Goal: Task Accomplishment & Management: Manage account settings

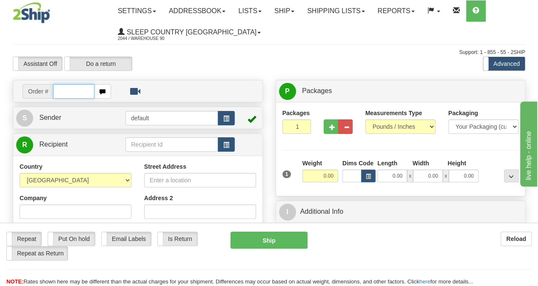
click at [62, 91] on input "text" at bounding box center [73, 91] width 41 height 14
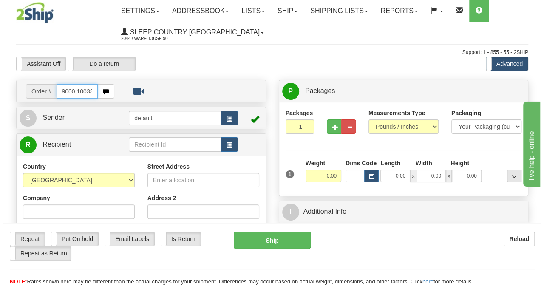
scroll to position [0, 4]
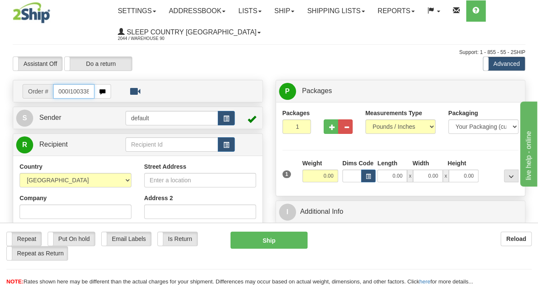
type input "9000I100338"
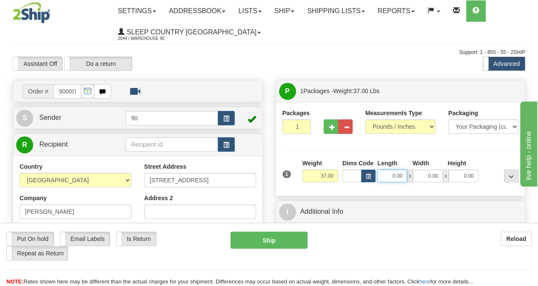
drag, startPoint x: 387, startPoint y: 180, endPoint x: 413, endPoint y: 176, distance: 25.4
click at [413, 176] on div "0.00 x 0.00 x 0.00" at bounding box center [427, 176] width 101 height 13
type input "41.00"
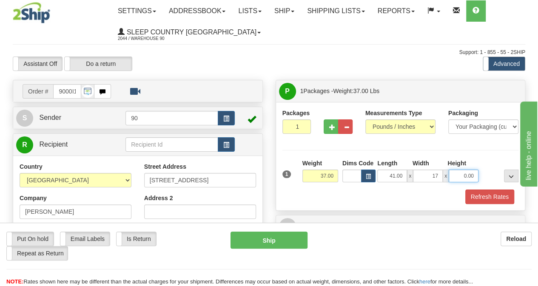
type input "17.00"
click at [492, 193] on button "Refresh Rates" at bounding box center [489, 197] width 49 height 14
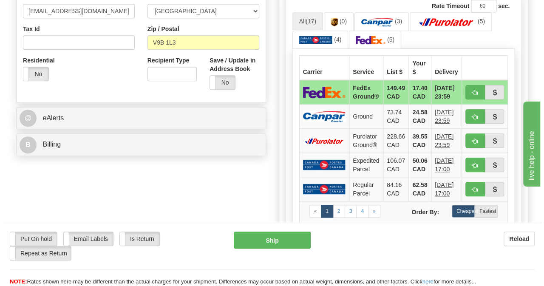
scroll to position [298, 0]
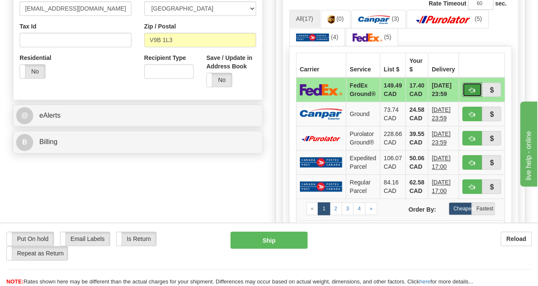
click at [475, 88] on span "button" at bounding box center [472, 91] width 6 height 6
type input "92"
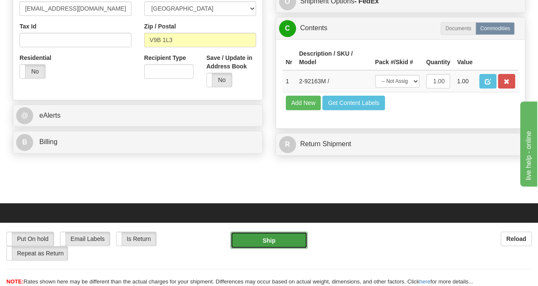
click at [285, 240] on button "Ship" at bounding box center [268, 240] width 77 height 17
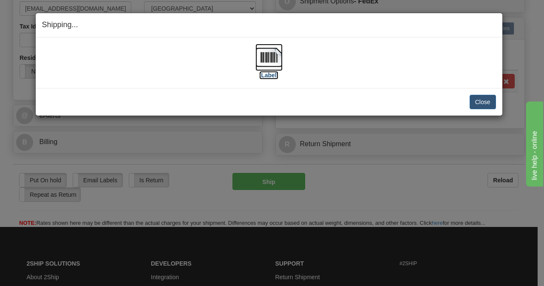
click at [279, 66] on img at bounding box center [269, 57] width 27 height 27
click at [478, 100] on button "Close" at bounding box center [483, 102] width 26 height 14
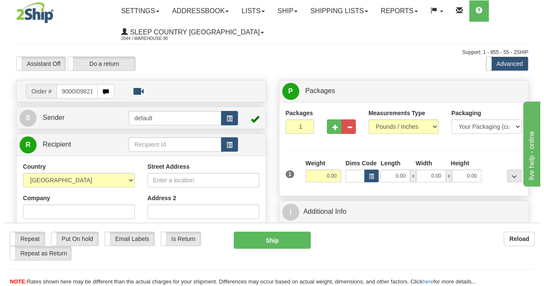
scroll to position [0, 4]
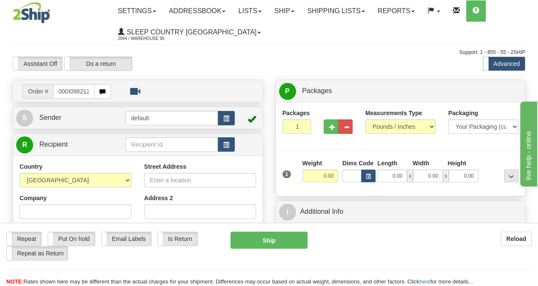
type input "9000I098212"
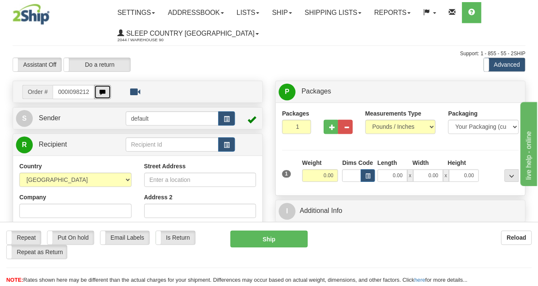
scroll to position [0, 0]
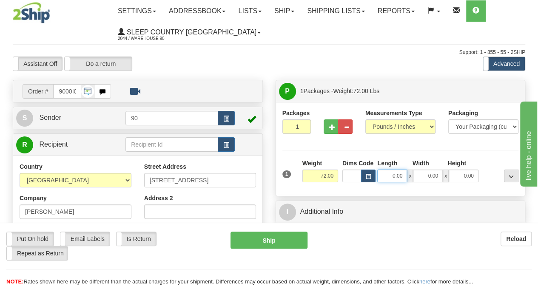
drag, startPoint x: 401, startPoint y: 174, endPoint x: 407, endPoint y: 174, distance: 5.5
click at [407, 174] on div "0.00 x 0.00 x 0.00" at bounding box center [427, 176] width 101 height 13
type input "43.00"
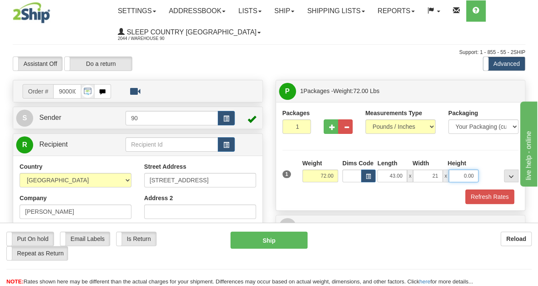
type input "21.00"
type input "20.00"
click at [482, 193] on button "Refresh Rates" at bounding box center [489, 197] width 49 height 14
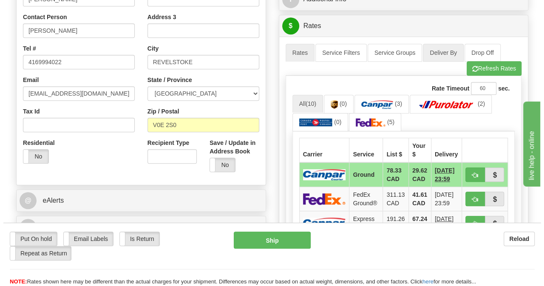
scroll to position [255, 0]
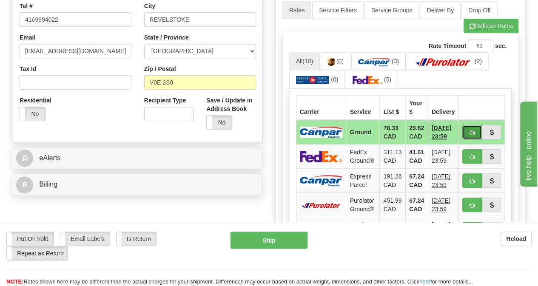
click at [472, 134] on button "button" at bounding box center [472, 132] width 20 height 14
type input "1"
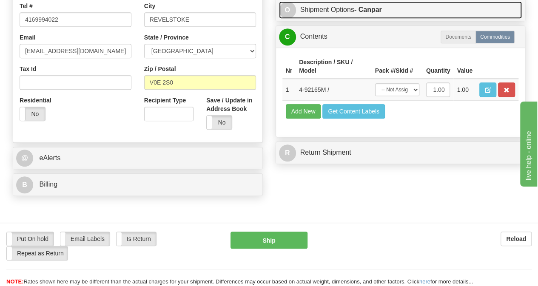
click at [348, 19] on link "O Shipment Options - Canpar" at bounding box center [400, 9] width 243 height 17
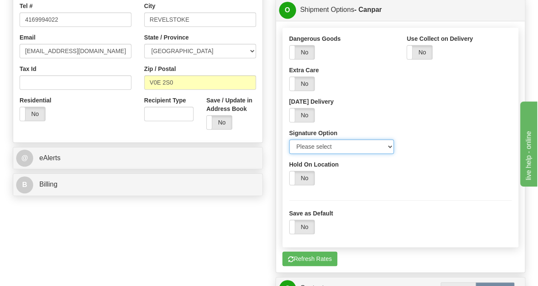
click at [337, 154] on select "Please select No Signature Required Signature Required Adult Signature" at bounding box center [341, 146] width 105 height 14
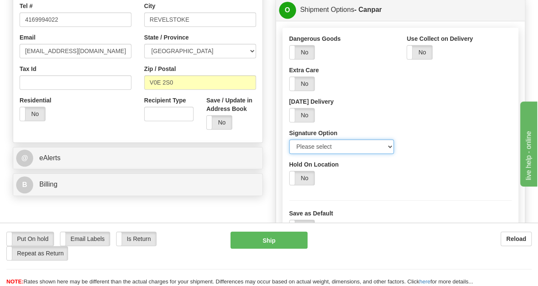
select select "2"
click at [289, 154] on select "Please select No Signature Required Signature Required Adult Signature" at bounding box center [341, 146] width 105 height 14
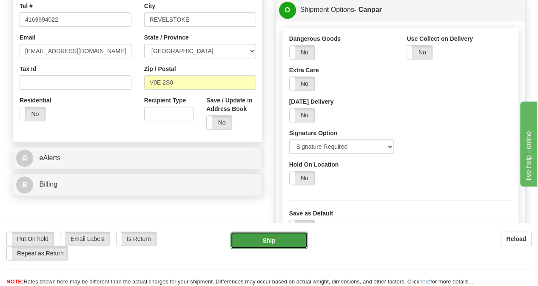
click at [293, 243] on button "Ship" at bounding box center [268, 240] width 77 height 17
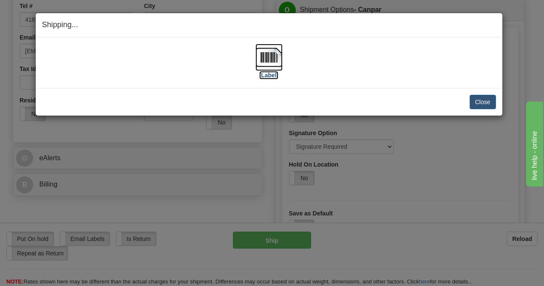
click at [277, 55] on img at bounding box center [269, 57] width 27 height 27
click at [493, 105] on button "Close" at bounding box center [483, 102] width 26 height 14
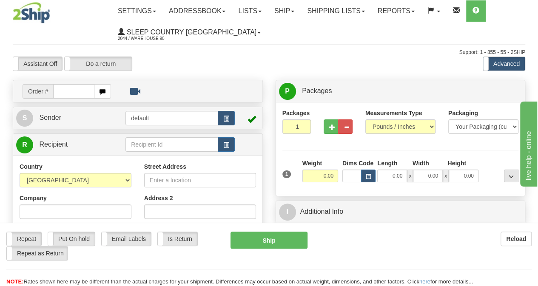
click at [68, 88] on input "text" at bounding box center [73, 91] width 41 height 14
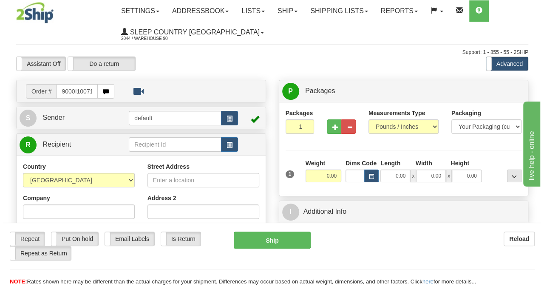
scroll to position [0, 4]
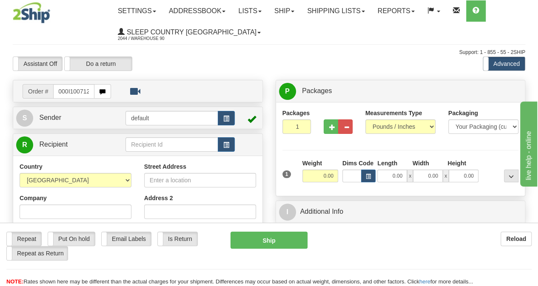
type input "9000I100712"
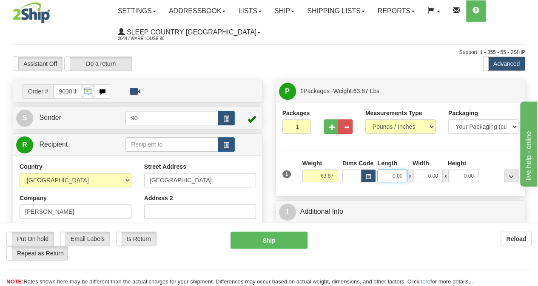
drag, startPoint x: 391, startPoint y: 178, endPoint x: 419, endPoint y: 182, distance: 28.8
click at [419, 182] on div "1 Weight 63.87 Dims Code x x" at bounding box center [400, 174] width 241 height 30
type input "43.00"
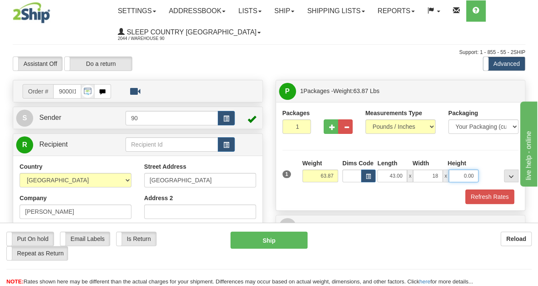
type input "18.00"
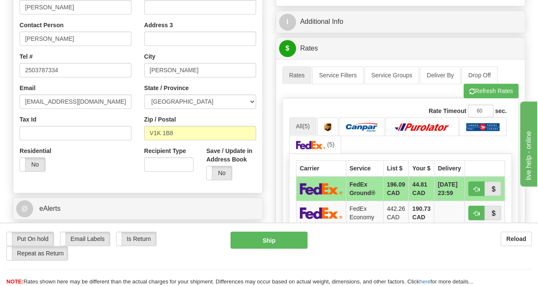
scroll to position [213, 0]
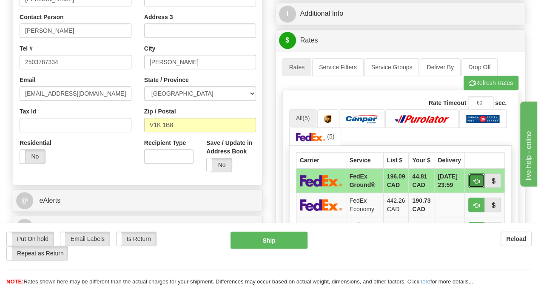
click at [480, 179] on span "button" at bounding box center [477, 182] width 6 height 6
type input "92"
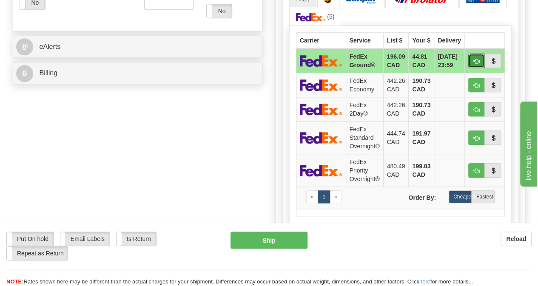
scroll to position [468, 0]
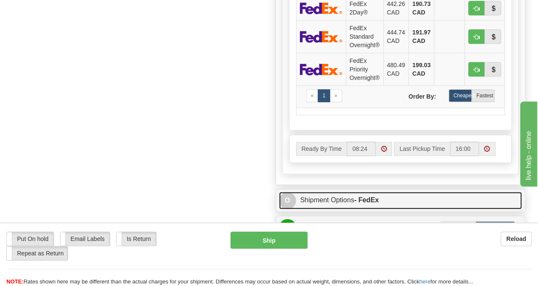
click at [355, 193] on link "O Shipment Options - FedEx" at bounding box center [400, 200] width 243 height 17
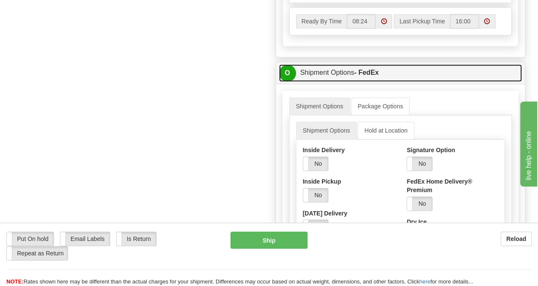
scroll to position [638, 0]
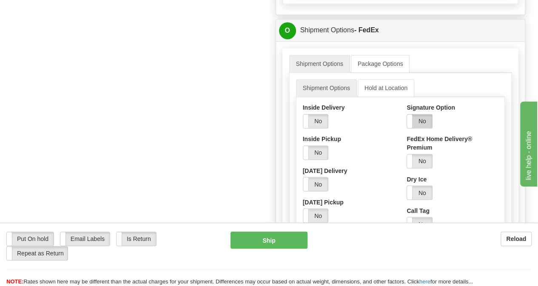
click at [428, 114] on label "No" at bounding box center [419, 121] width 25 height 14
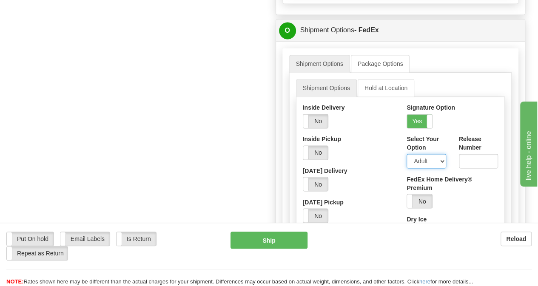
click at [438, 156] on select "Adult Direct Indirect No Signature Required Service Default" at bounding box center [426, 161] width 39 height 14
select select "2"
click at [407, 154] on select "Adult Direct Indirect No Signature Required Service Default" at bounding box center [426, 161] width 39 height 14
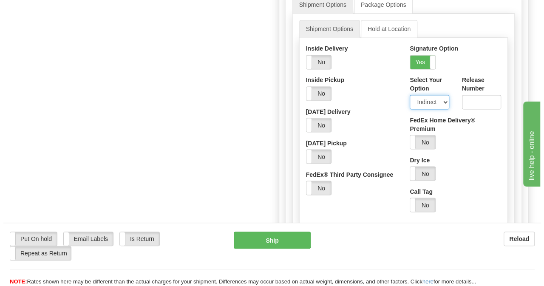
scroll to position [765, 0]
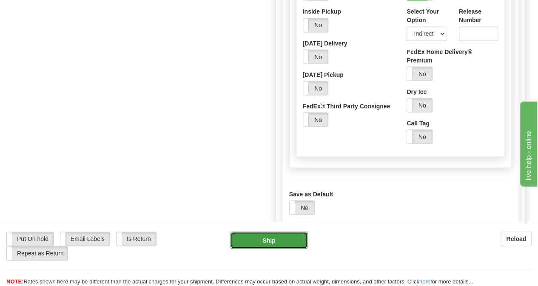
click at [269, 238] on button "Ship" at bounding box center [268, 240] width 77 height 17
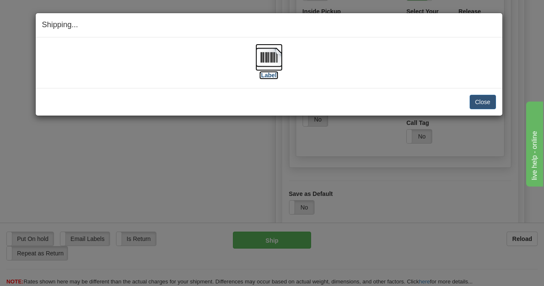
click at [262, 58] on img at bounding box center [269, 57] width 27 height 27
click at [481, 102] on button "Close" at bounding box center [483, 102] width 26 height 14
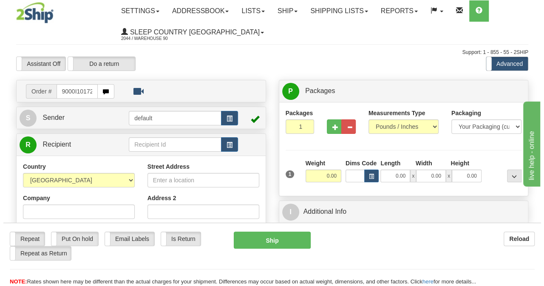
scroll to position [0, 4]
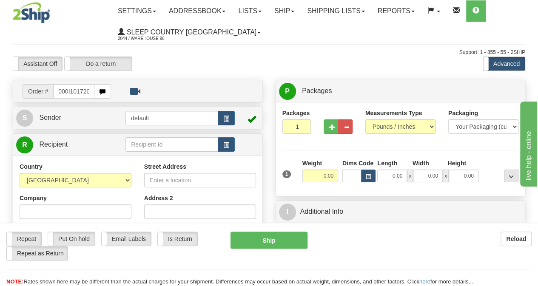
type input "9000I101720"
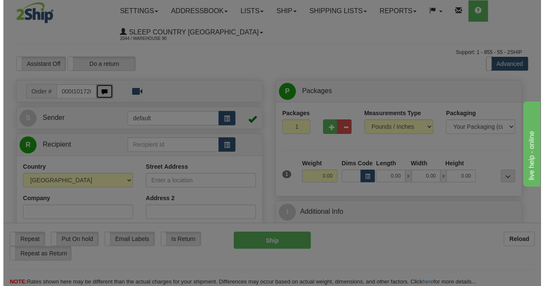
scroll to position [0, 0]
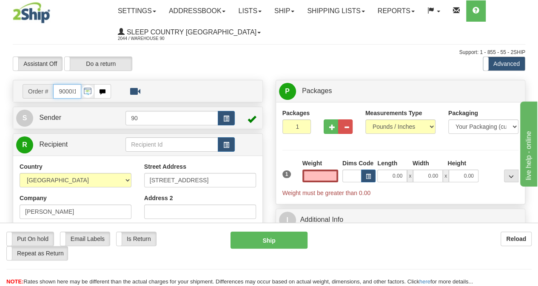
type input "0.00"
drag, startPoint x: 76, startPoint y: 90, endPoint x: 13, endPoint y: 90, distance: 63.4
click at [13, 90] on div "Order # 9000I101720" at bounding box center [138, 91] width 250 height 23
type input "01720"
drag, startPoint x: 78, startPoint y: 92, endPoint x: 27, endPoint y: 88, distance: 51.2
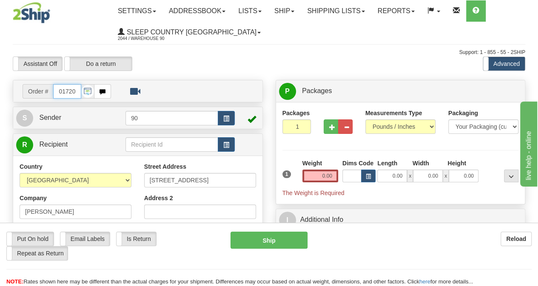
click at [27, 88] on div "Order # 01720" at bounding box center [67, 91] width 88 height 14
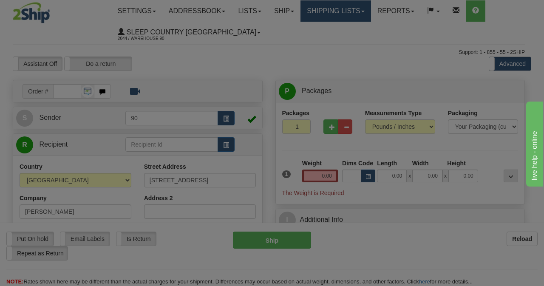
click at [372, 14] on div "Toggle navigation Settings Shipping Preferences Fields Preferences New" at bounding box center [269, 249] width 538 height 499
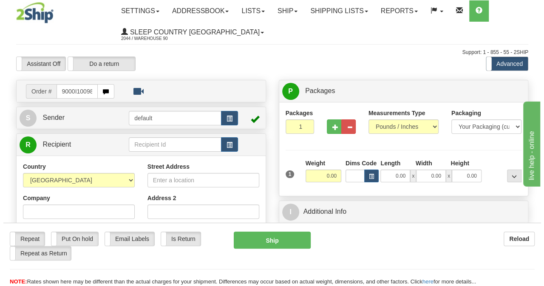
scroll to position [0, 4]
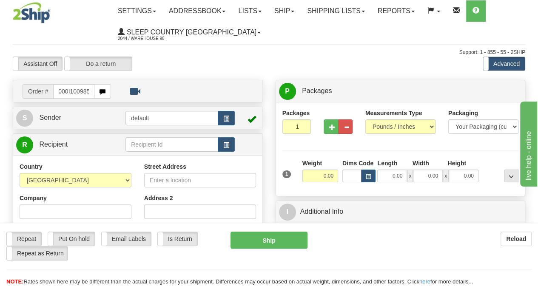
type input "9000I100985"
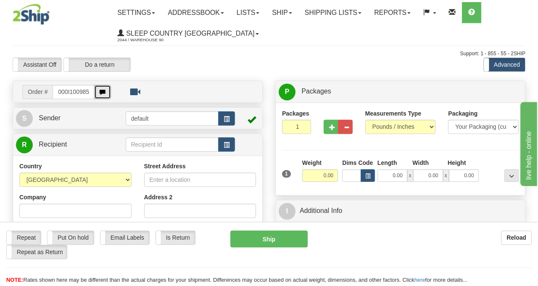
scroll to position [0, 0]
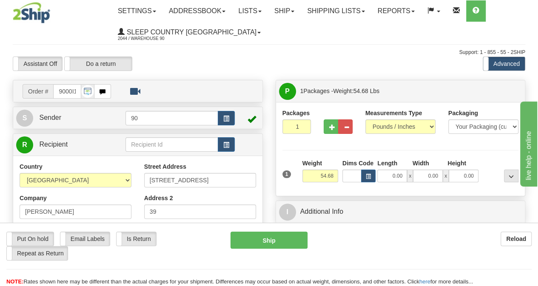
type input "ESQUIMALT"
drag, startPoint x: 386, startPoint y: 176, endPoint x: 416, endPoint y: 172, distance: 30.4
click at [416, 172] on div "0.00 x 0.00 x 0.00" at bounding box center [427, 176] width 101 height 13
type input "42.00"
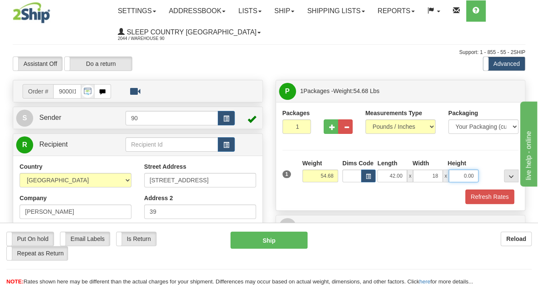
type input "18.00"
click at [476, 194] on button "Refresh Rates" at bounding box center [489, 197] width 49 height 14
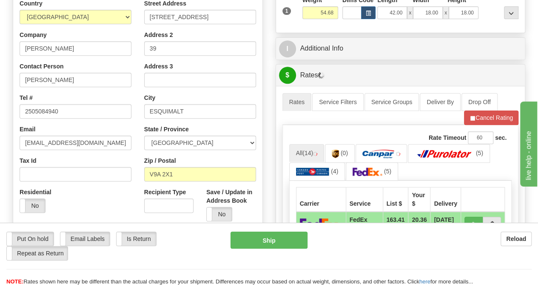
scroll to position [213, 0]
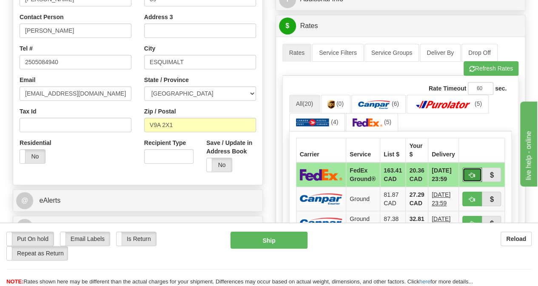
click at [470, 171] on button "button" at bounding box center [472, 175] width 20 height 14
type input "92"
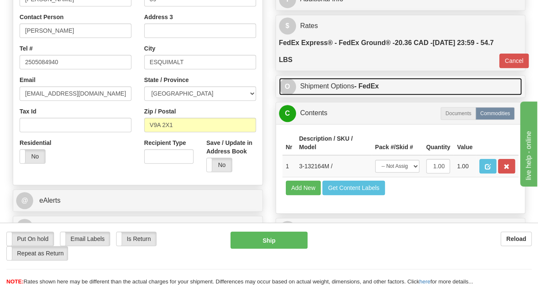
click at [363, 87] on strong "- FedEx" at bounding box center [366, 86] width 25 height 7
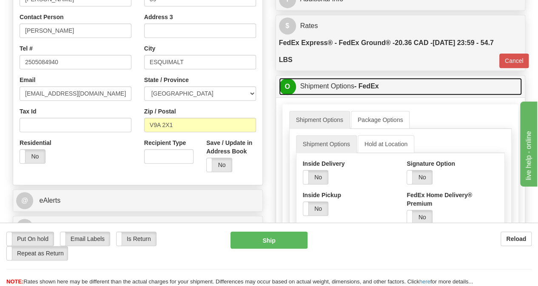
scroll to position [255, 0]
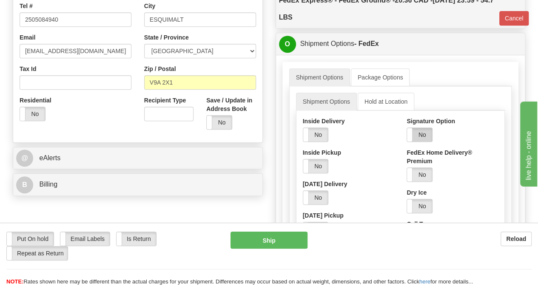
click at [421, 130] on label "No" at bounding box center [419, 135] width 25 height 14
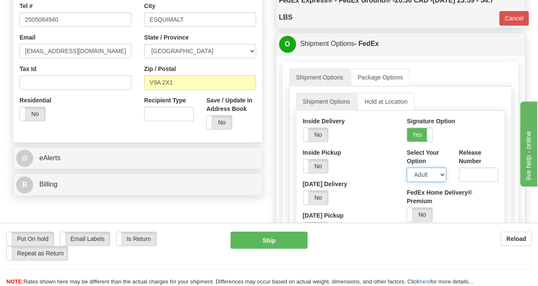
click at [441, 174] on select "Adult Direct Indirect No Signature Required Service Default" at bounding box center [426, 175] width 39 height 14
select select "2"
click at [407, 168] on select "Adult Direct Indirect No Signature Required Service Default" at bounding box center [426, 175] width 39 height 14
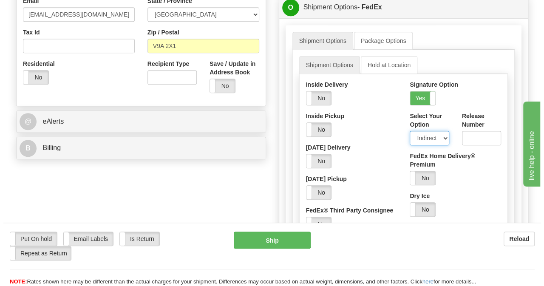
scroll to position [340, 0]
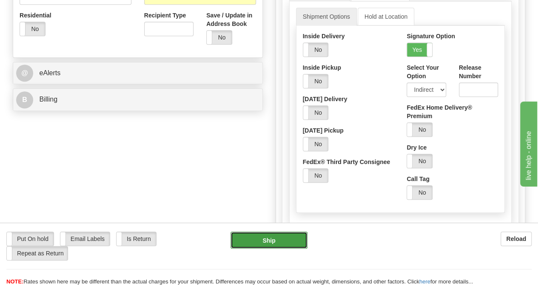
click at [270, 245] on button "Ship" at bounding box center [268, 240] width 77 height 17
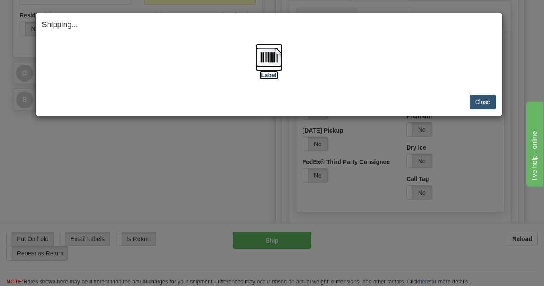
click at [264, 53] on img at bounding box center [269, 57] width 27 height 27
click at [475, 103] on button "Close" at bounding box center [483, 102] width 26 height 14
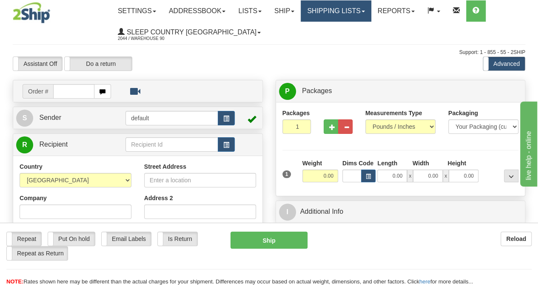
click at [371, 14] on link "Shipping lists" at bounding box center [336, 10] width 70 height 21
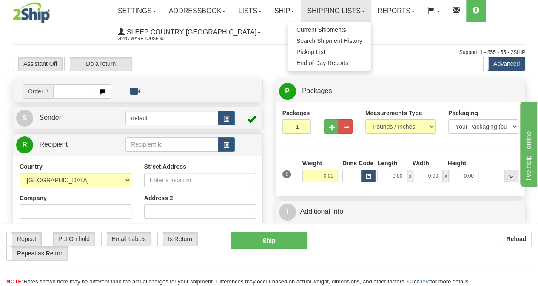
click at [241, 61] on div "Assistant On Assistant Off Do a return Do a return Previous Next Standard Advan…" at bounding box center [268, 64] width 525 height 14
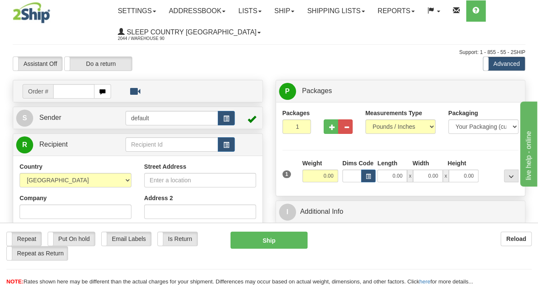
click at [333, 42] on ul "Settings Shipping Preferences Fields Preferences New Addressbook Recipients Sen…" at bounding box center [317, 21] width 413 height 43
click at [371, 12] on link "Shipping lists" at bounding box center [336, 10] width 70 height 21
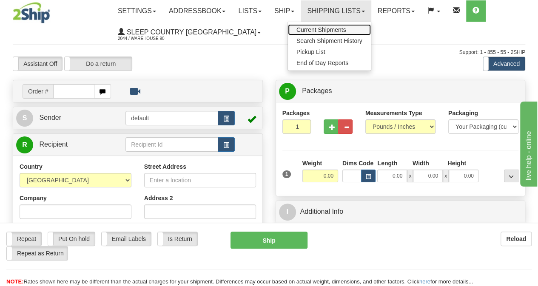
click at [346, 29] on span "Current Shipments" at bounding box center [321, 29] width 50 height 7
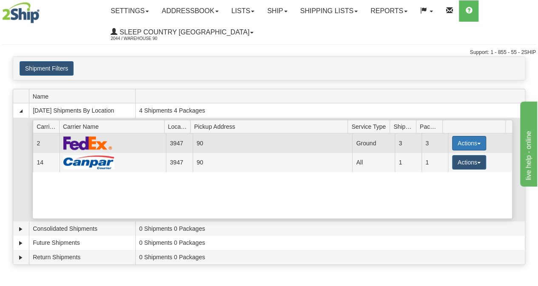
click at [475, 144] on button "Actions" at bounding box center [469, 143] width 34 height 14
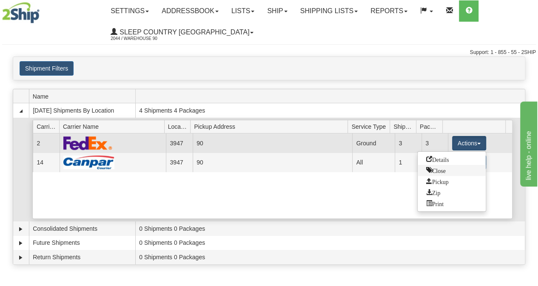
click at [442, 167] on span "Close" at bounding box center [436, 170] width 20 height 6
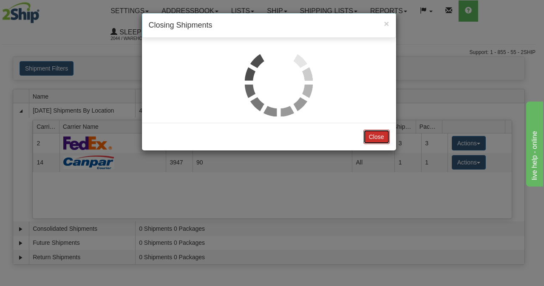
click at [384, 134] on button "Close" at bounding box center [377, 137] width 26 height 14
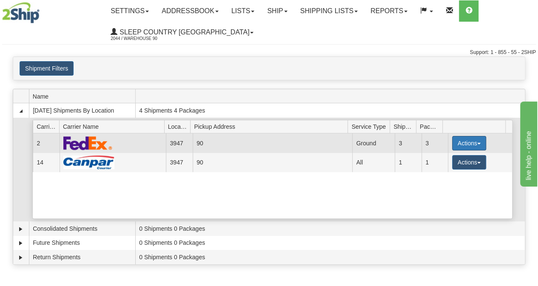
click at [475, 139] on button "Actions" at bounding box center [469, 143] width 34 height 14
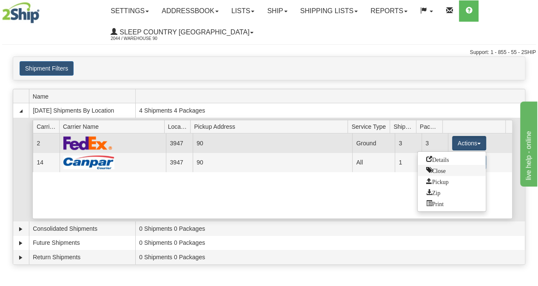
click at [441, 171] on span "Close" at bounding box center [436, 170] width 20 height 6
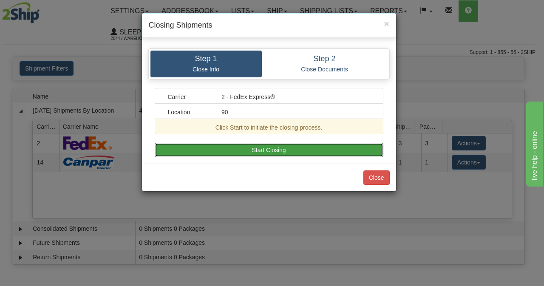
click at [316, 147] on button "Start Closing" at bounding box center [269, 150] width 229 height 14
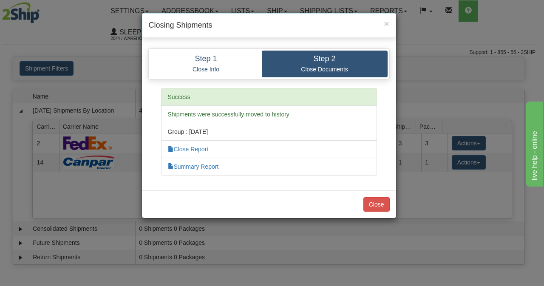
click at [390, 203] on div "Close" at bounding box center [269, 205] width 254 height 28
click at [379, 200] on button "Close" at bounding box center [377, 204] width 26 height 14
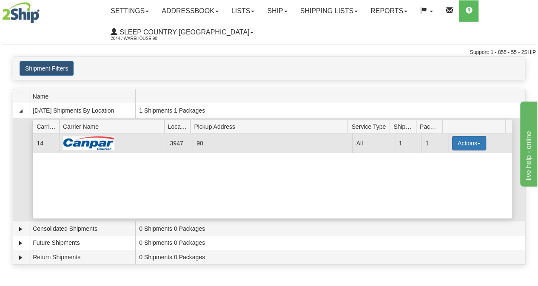
click at [477, 142] on button "Actions" at bounding box center [469, 143] width 34 height 14
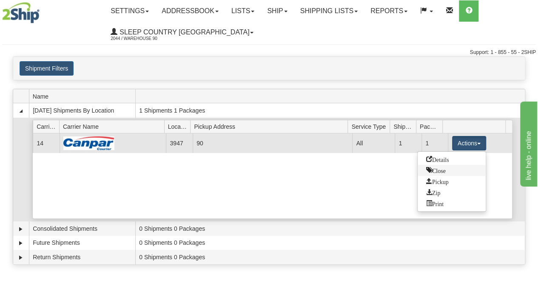
click at [444, 168] on span "Close" at bounding box center [436, 170] width 20 height 6
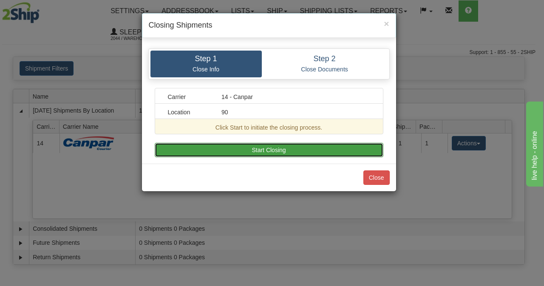
click at [268, 151] on button "Start Closing" at bounding box center [269, 150] width 229 height 14
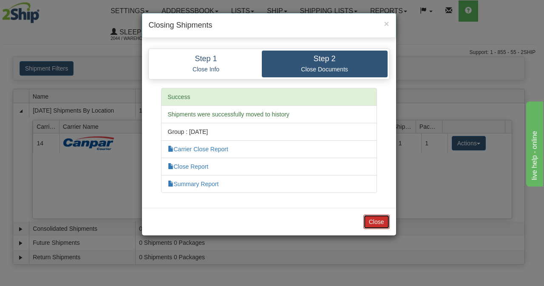
click at [381, 224] on button "Close" at bounding box center [377, 222] width 26 height 14
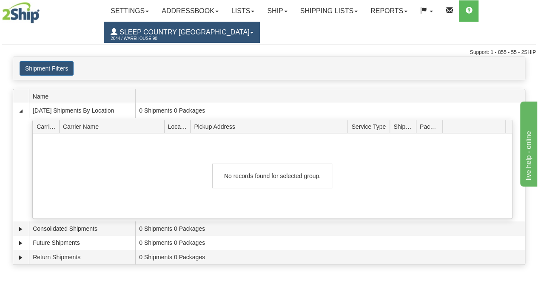
click at [205, 33] on span "Sleep Country [GEOGRAPHIC_DATA]" at bounding box center [183, 31] width 132 height 7
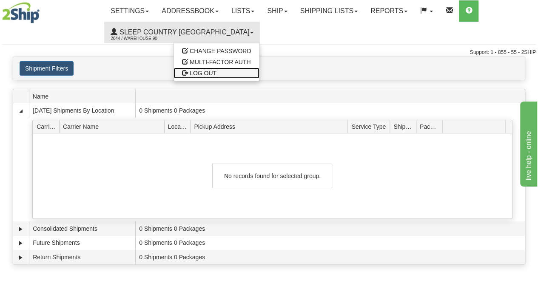
click at [190, 70] on span "LOG OUT" at bounding box center [203, 73] width 27 height 7
